Goal: Transaction & Acquisition: Purchase product/service

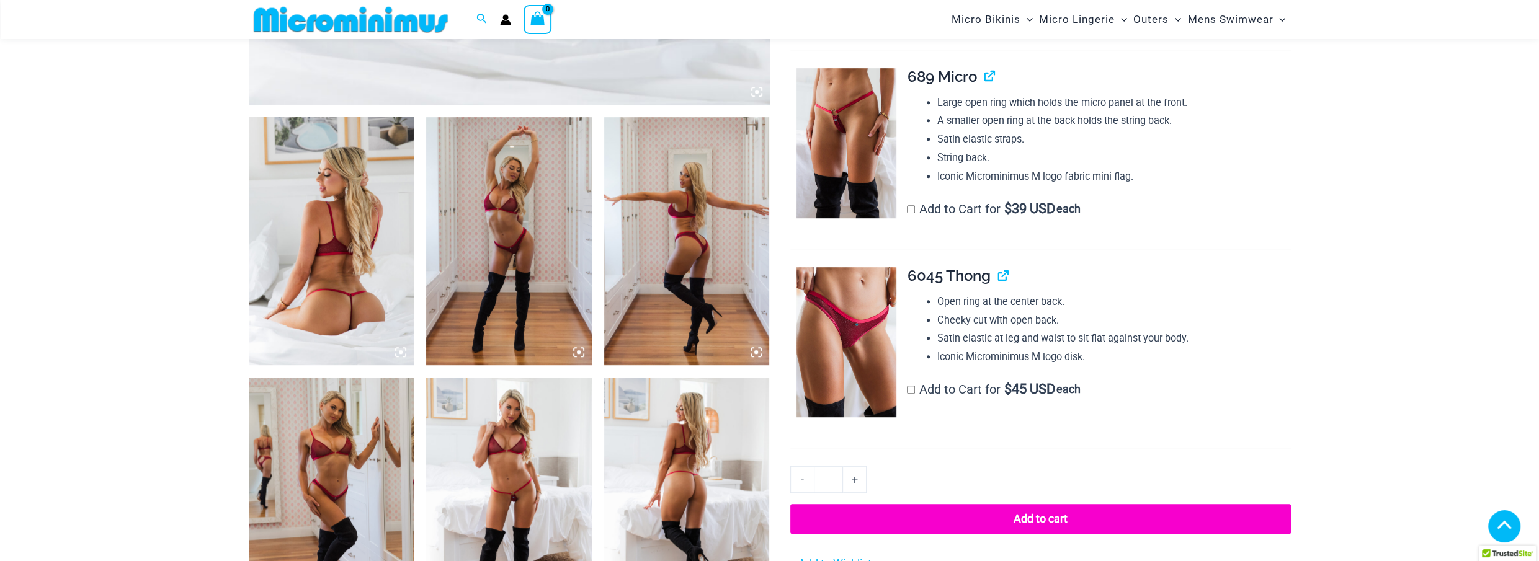
scroll to position [778, 0]
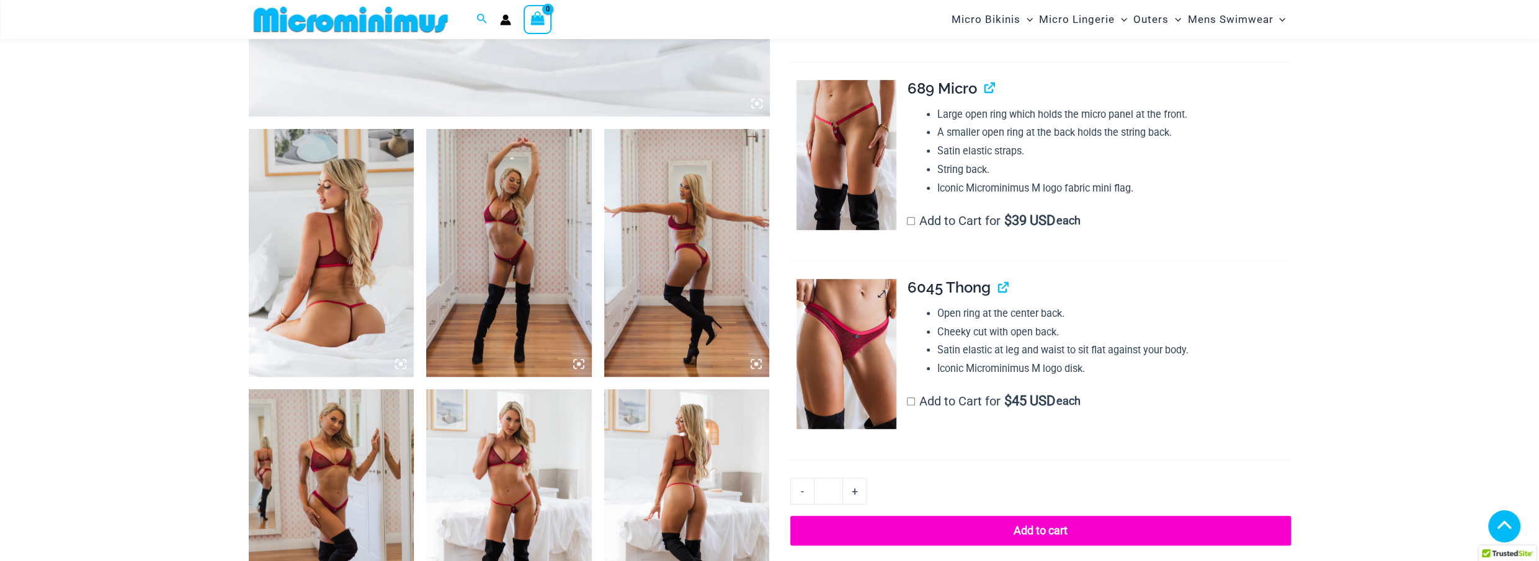
click at [837, 337] on img at bounding box center [847, 354] width 100 height 150
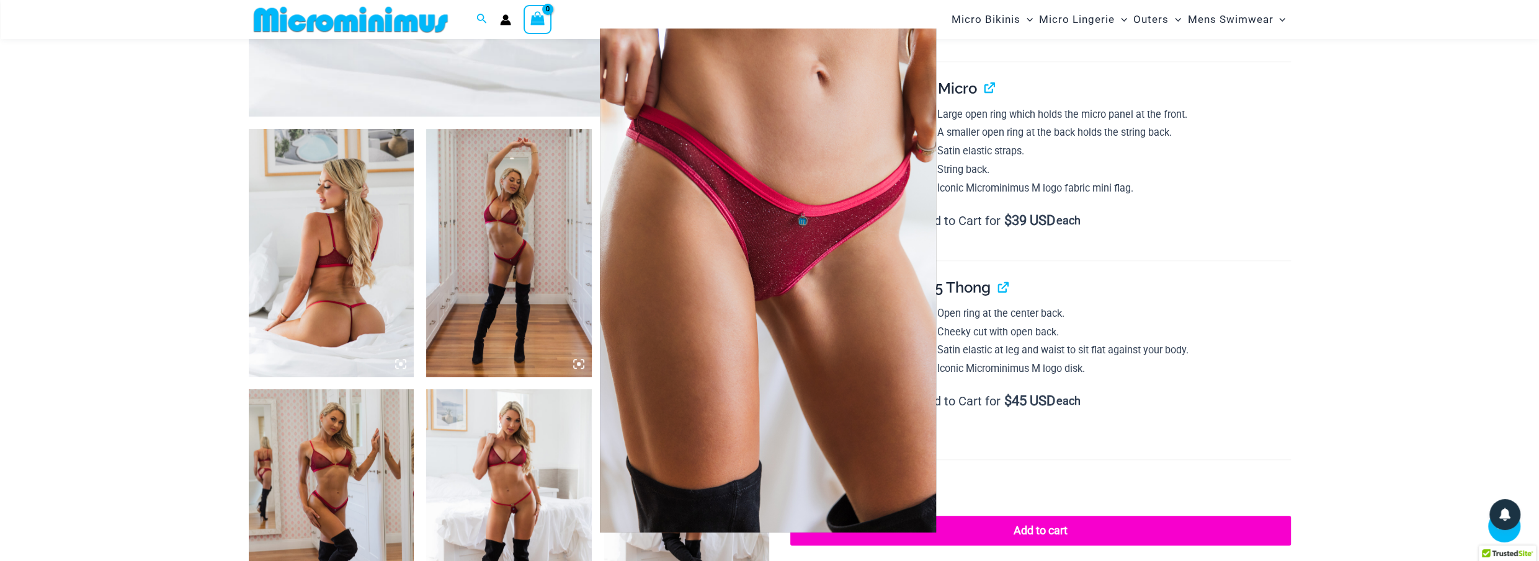
click at [1321, 177] on div at bounding box center [769, 280] width 1539 height 561
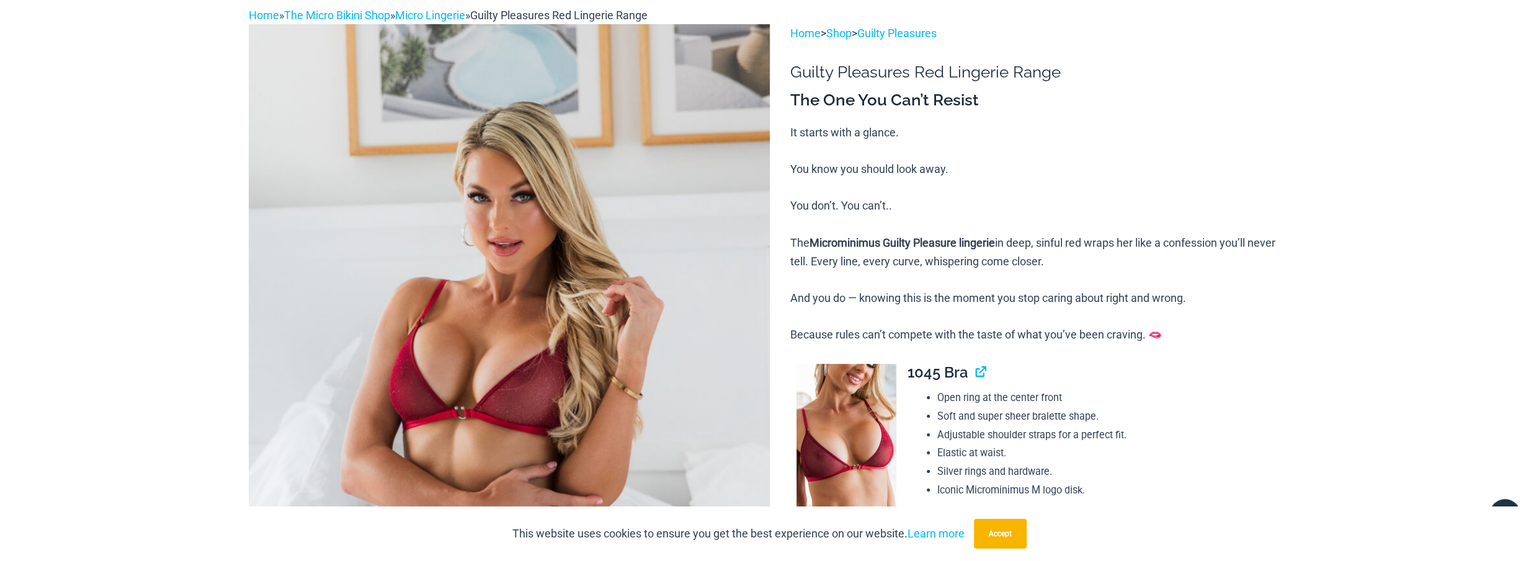
scroll to position [0, 0]
